Goal: Find specific page/section: Find specific page/section

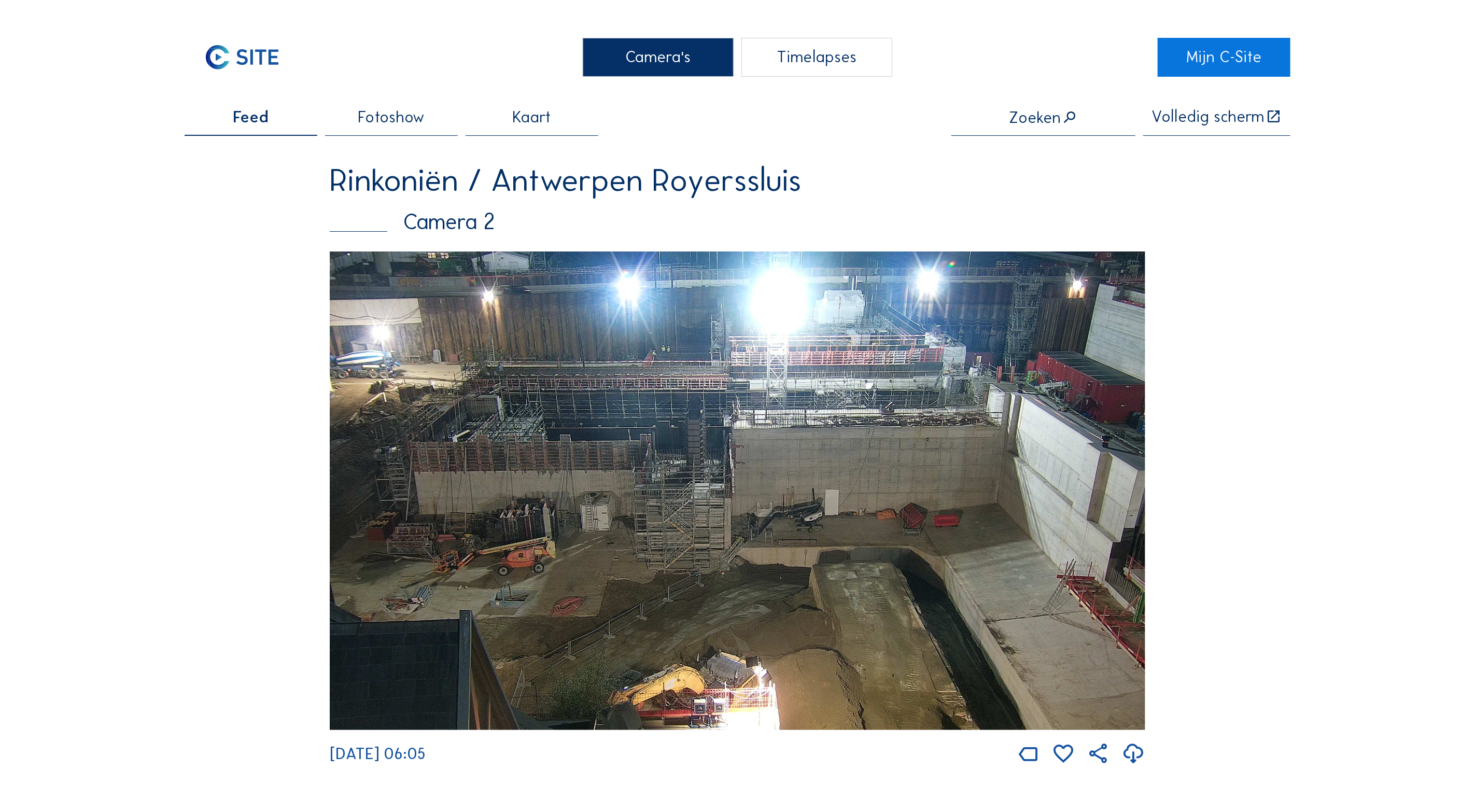
click at [754, 385] on img at bounding box center [738, 490] width 815 height 478
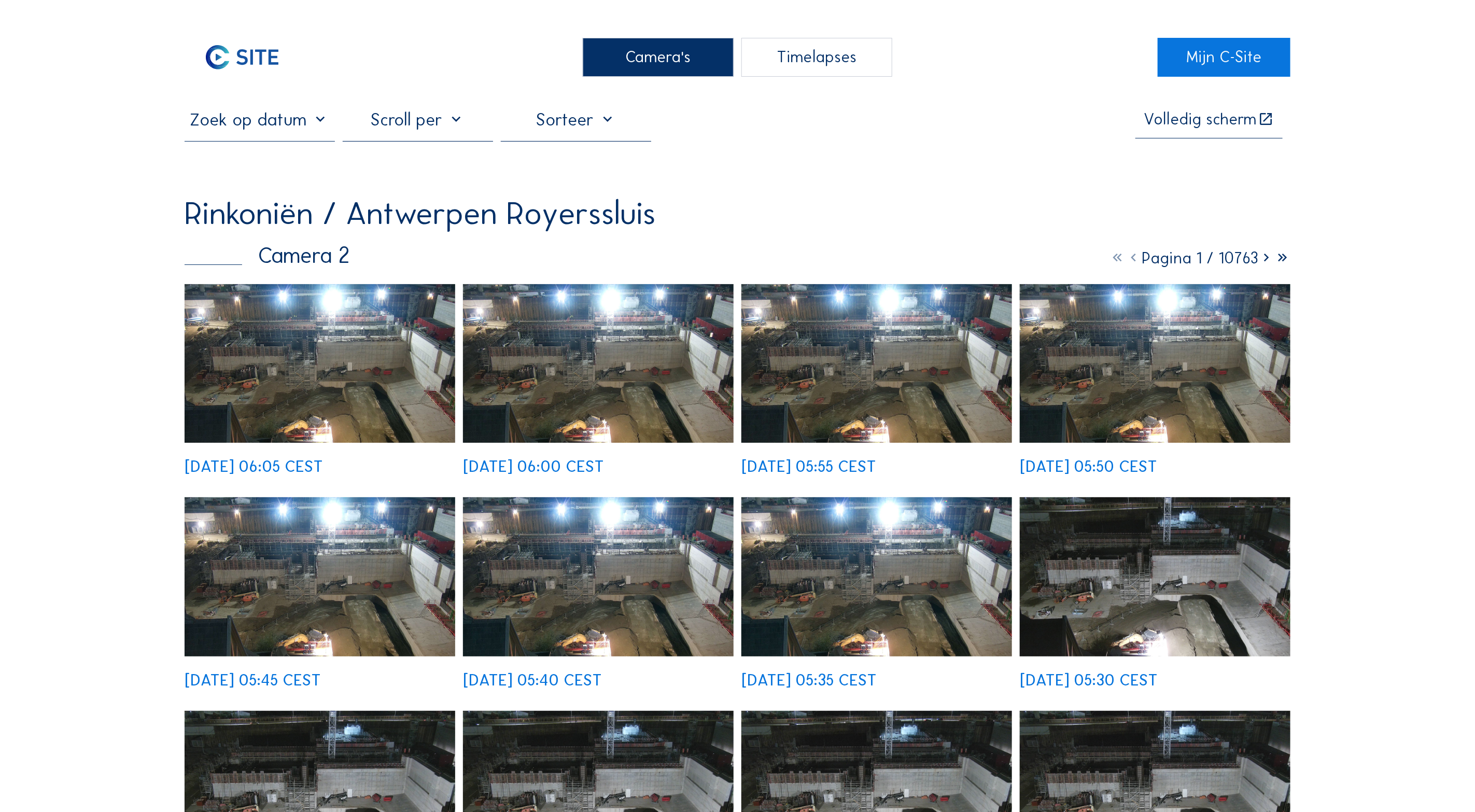
click at [670, 58] on div "Camera's" at bounding box center [657, 57] width 150 height 39
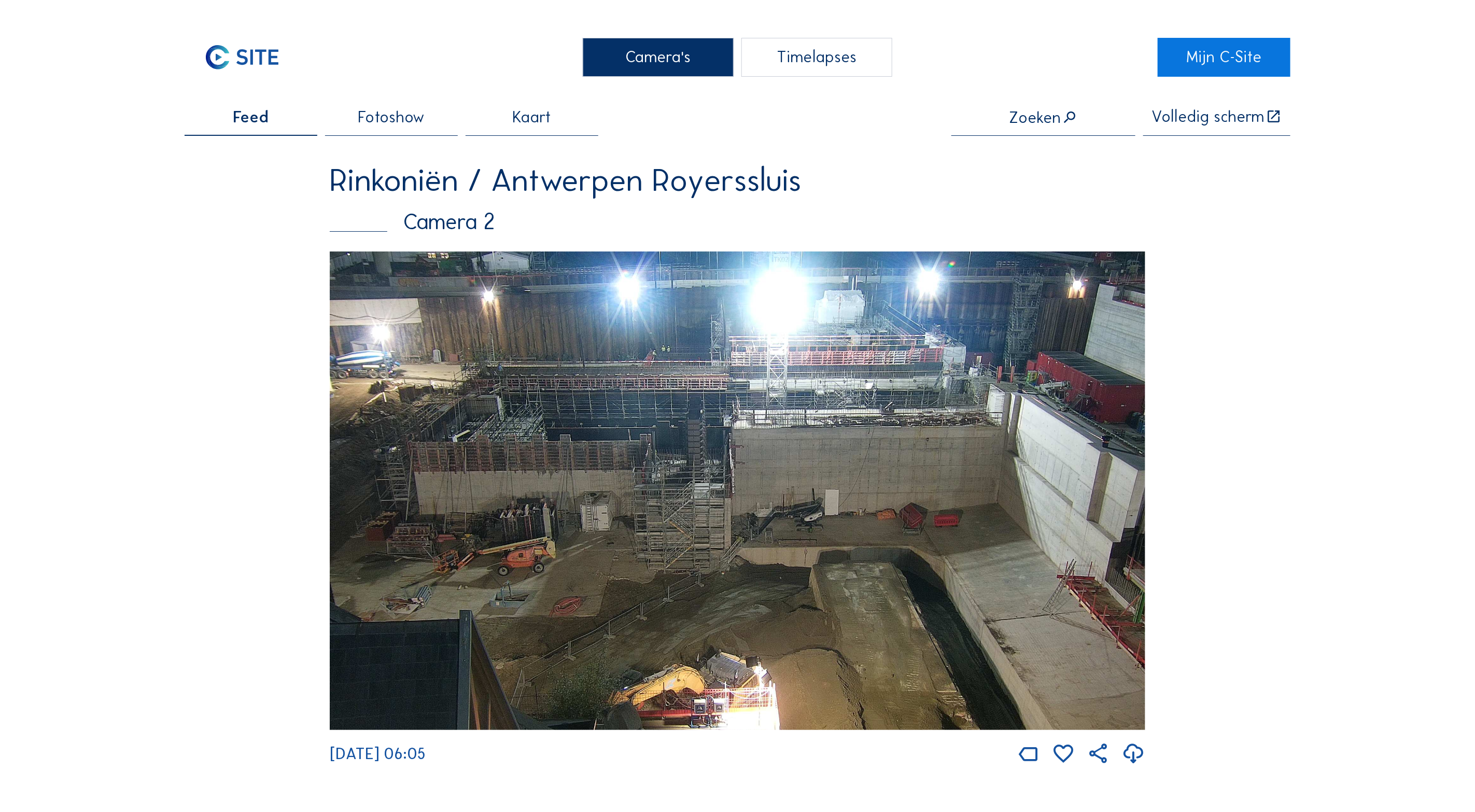
click at [905, 443] on img at bounding box center [738, 490] width 815 height 478
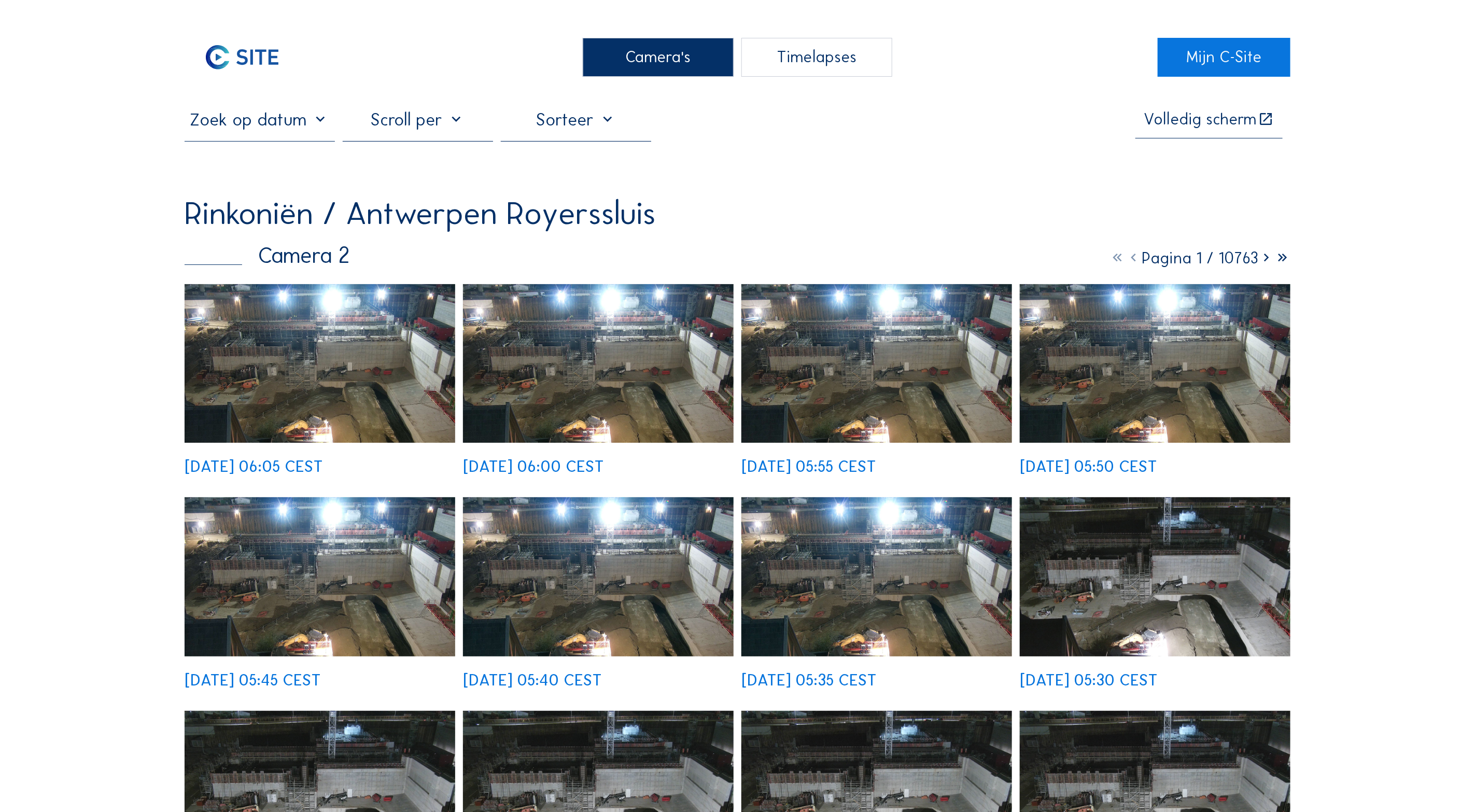
click at [351, 388] on img at bounding box center [320, 363] width 271 height 159
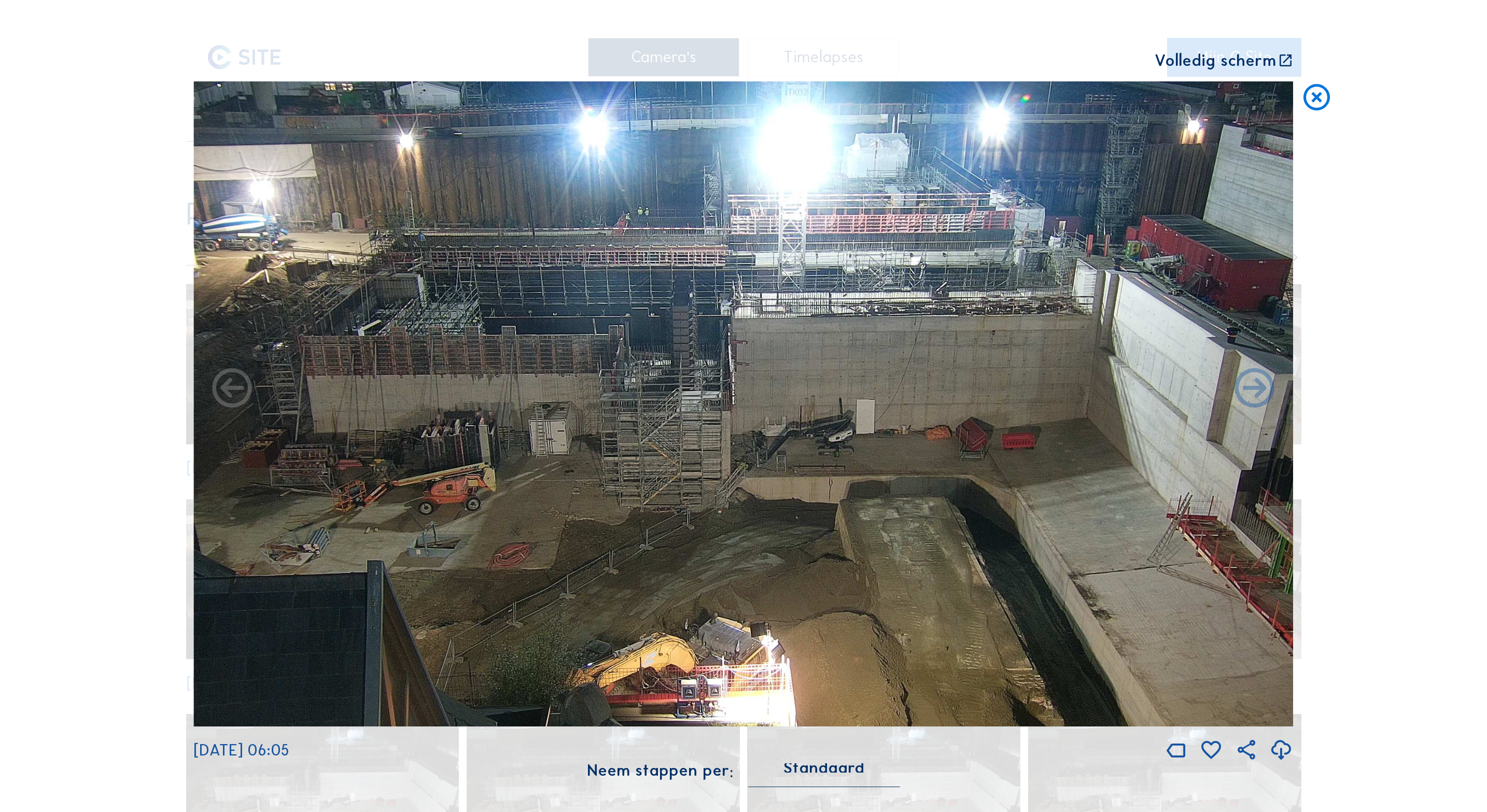
click at [1285, 56] on icon at bounding box center [1285, 61] width 16 height 17
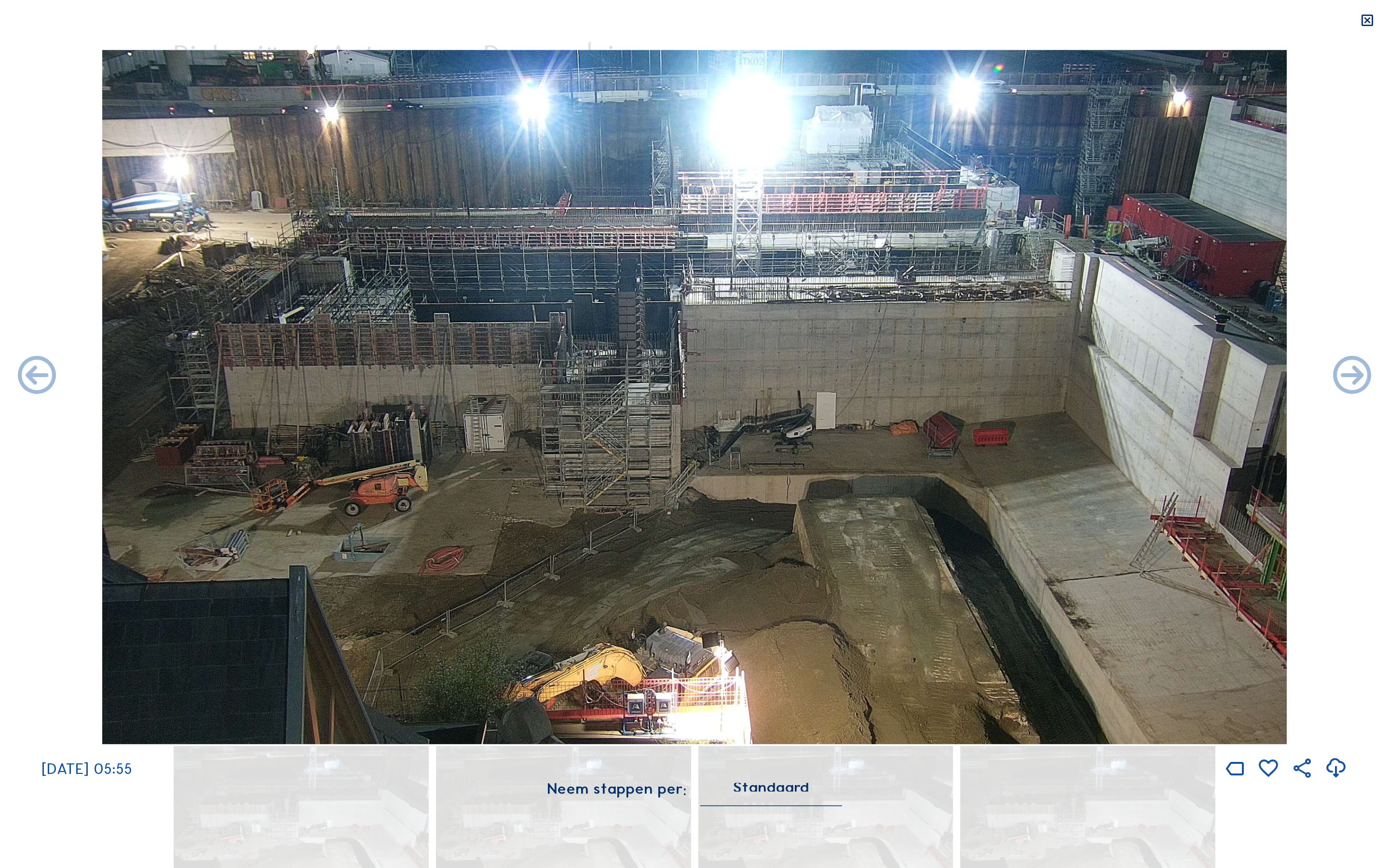
click at [1369, 23] on icon at bounding box center [1368, 21] width 16 height 16
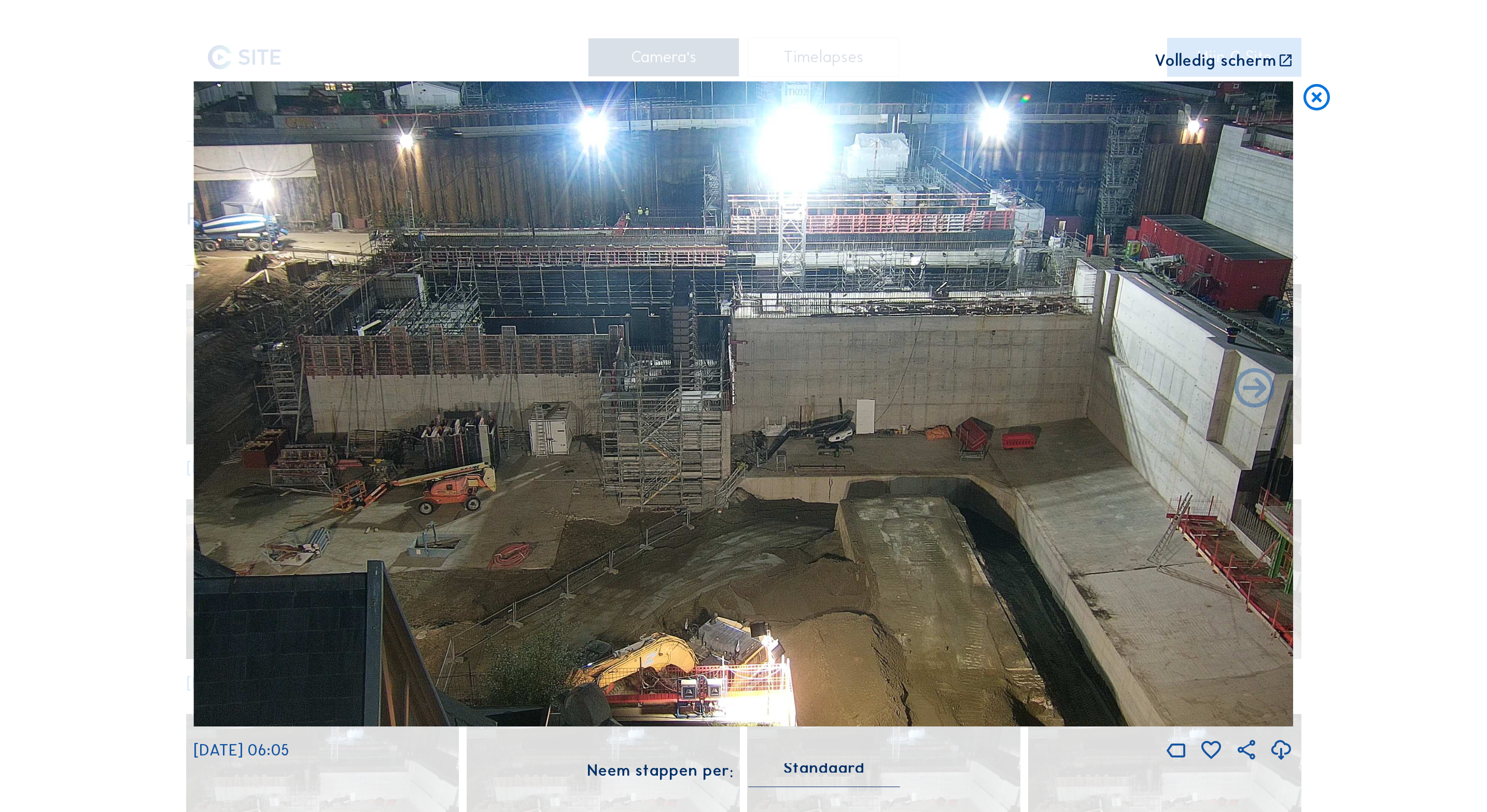
click at [1320, 98] on icon at bounding box center [1316, 98] width 31 height 33
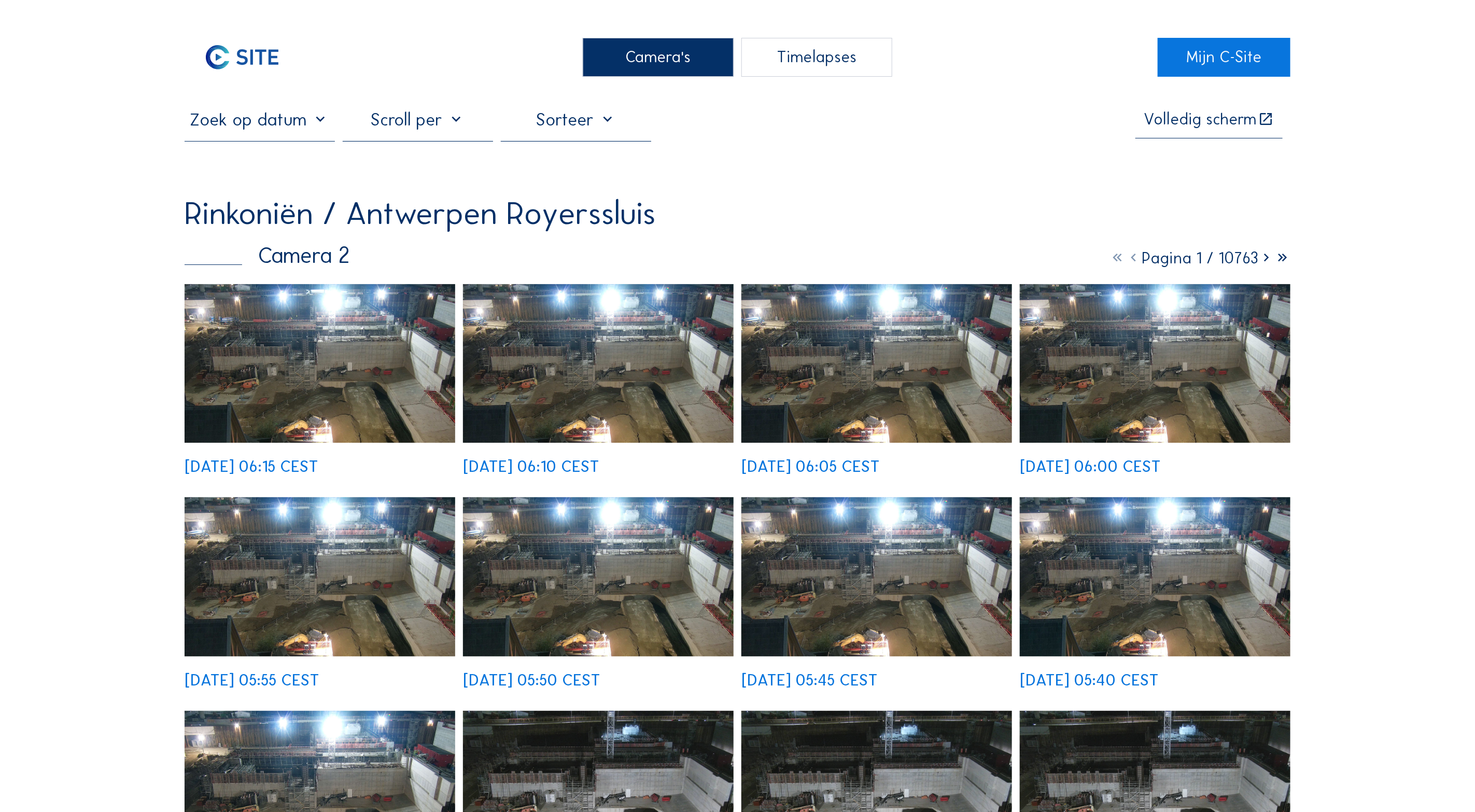
click at [307, 349] on img at bounding box center [320, 363] width 271 height 159
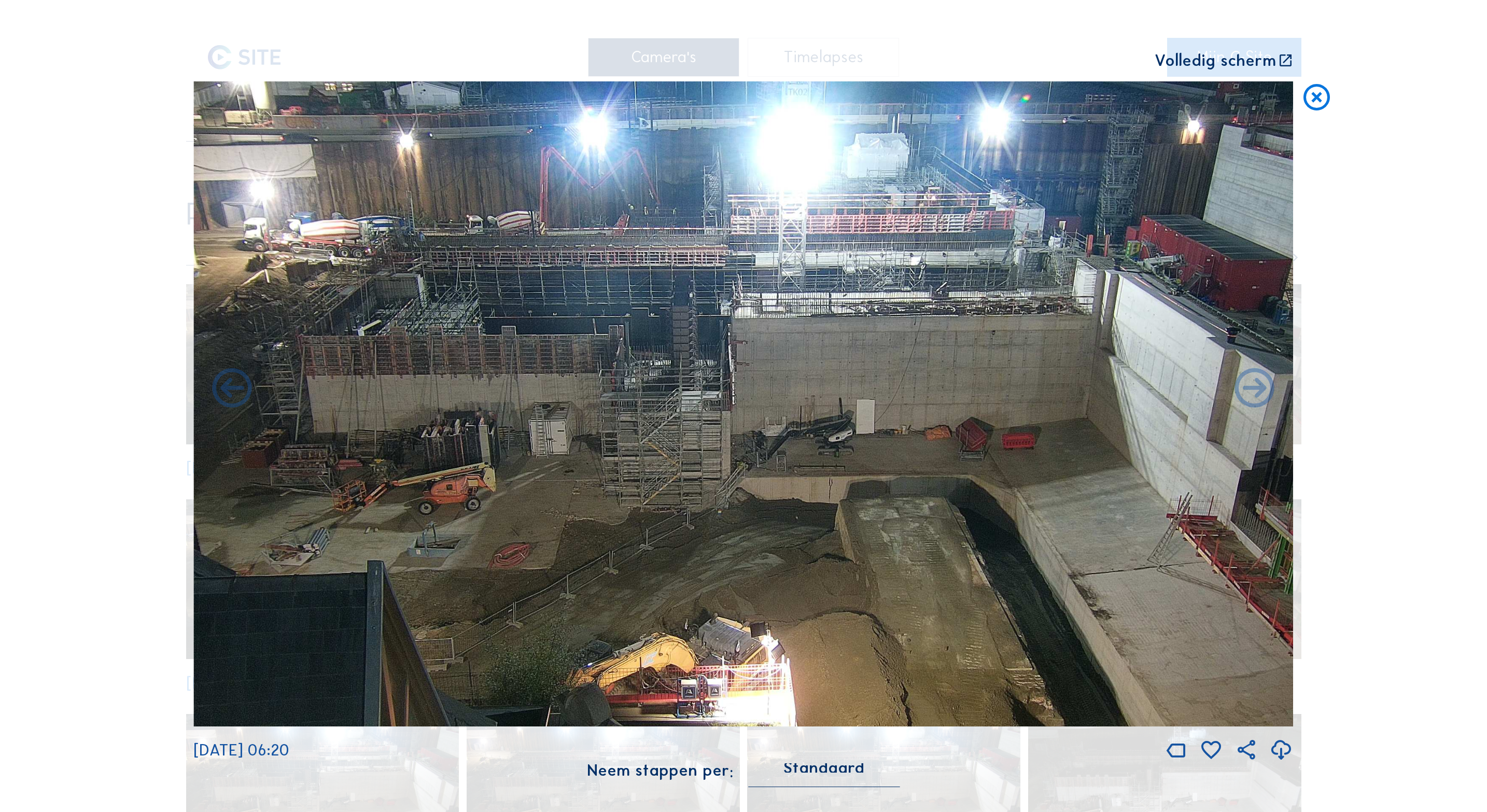
click at [694, 274] on img at bounding box center [743, 404] width 1100 height 645
click at [1318, 102] on icon at bounding box center [1316, 98] width 31 height 33
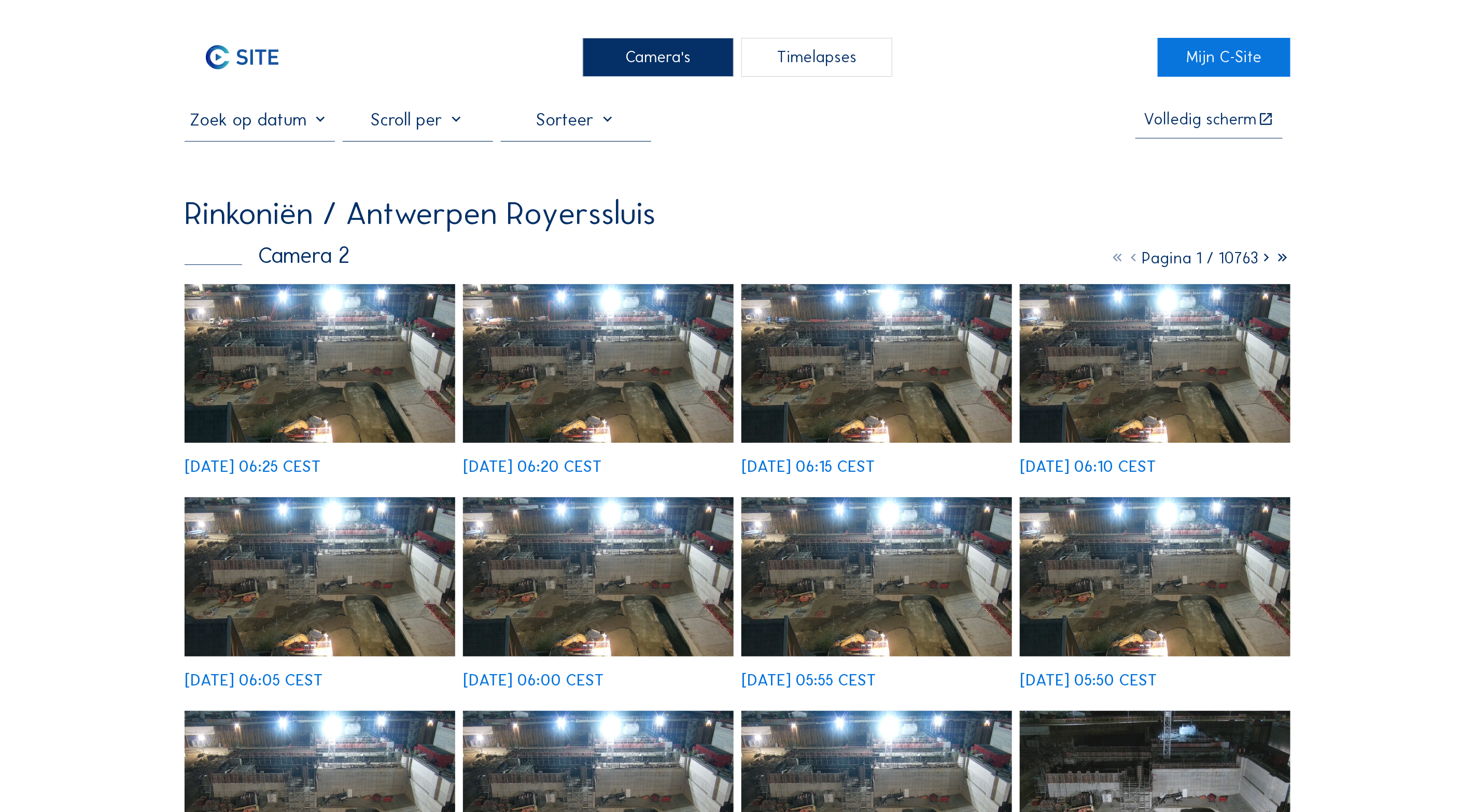
click at [676, 56] on div "Camera's" at bounding box center [657, 57] width 150 height 39
